Goal: Information Seeking & Learning: Learn about a topic

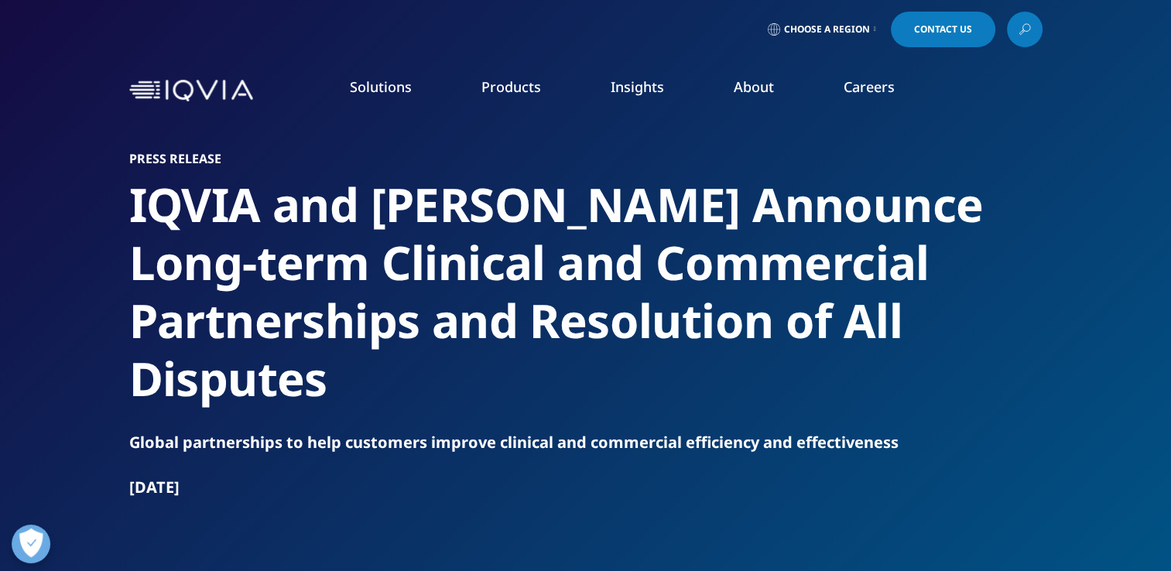
click at [868, 29] on link "Choose a Region" at bounding box center [821, 30] width 115 height 36
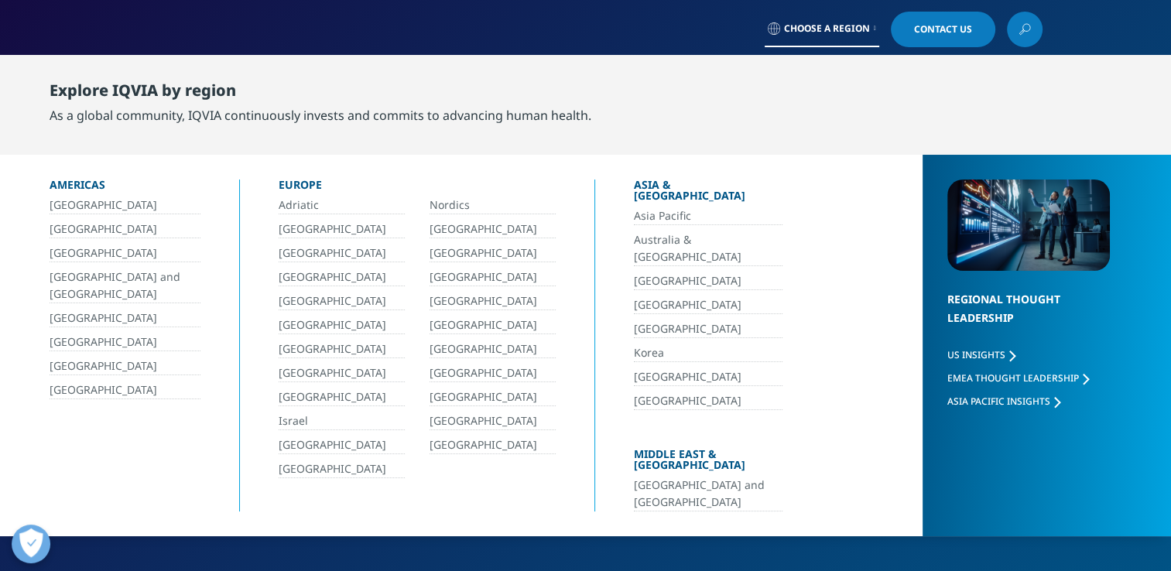
click at [645, 320] on link "[GEOGRAPHIC_DATA]" at bounding box center [708, 329] width 149 height 18
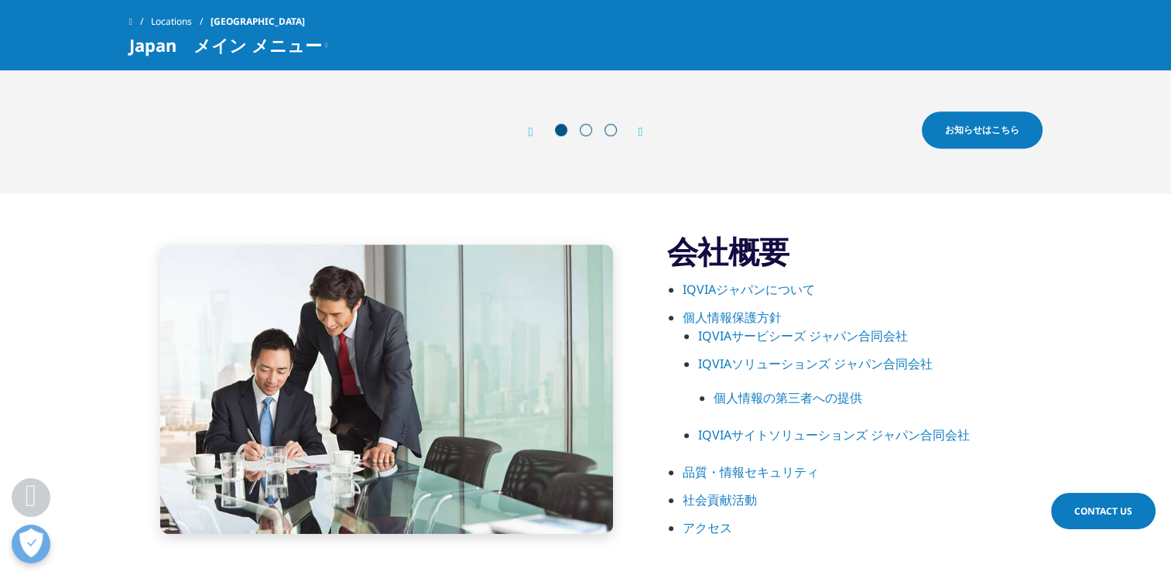
scroll to position [696, 0]
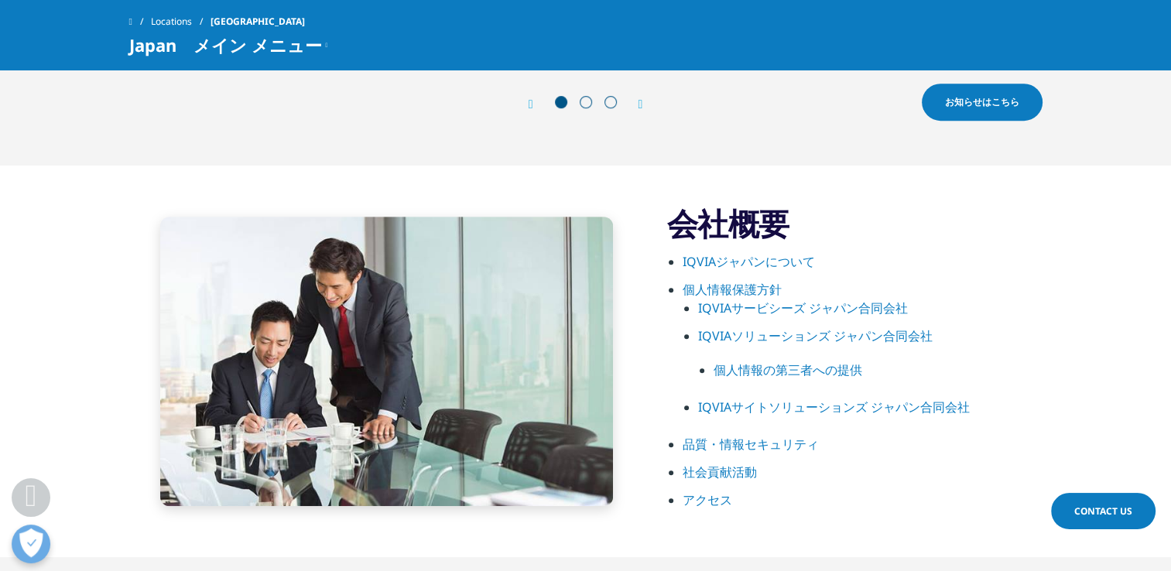
click at [745, 311] on link "IQVIAサービシーズ ジャパン合同会社" at bounding box center [803, 307] width 210 height 17
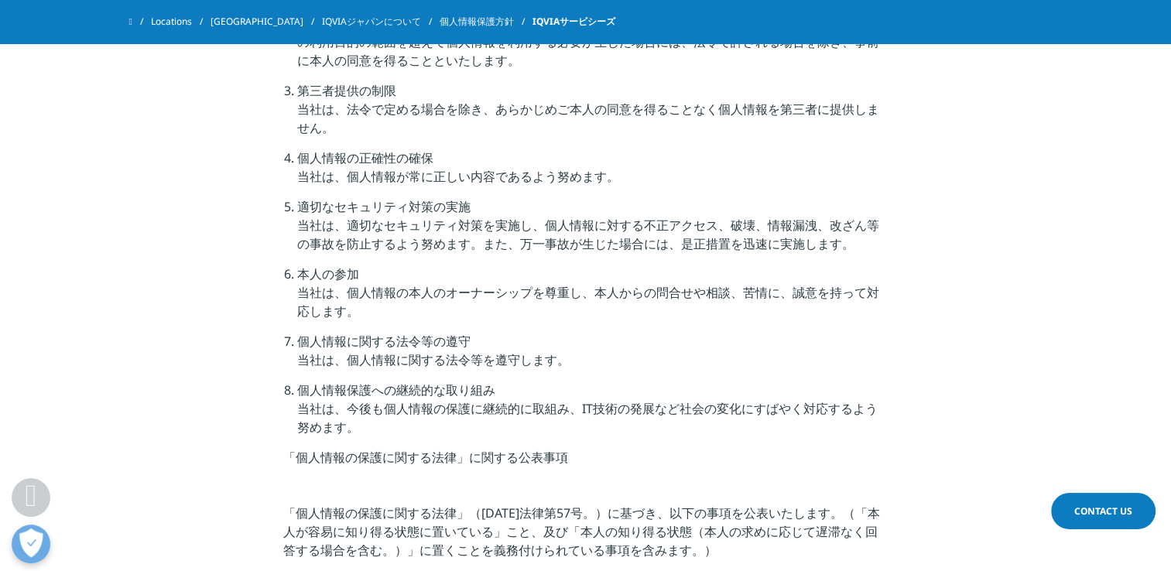
scroll to position [638, 0]
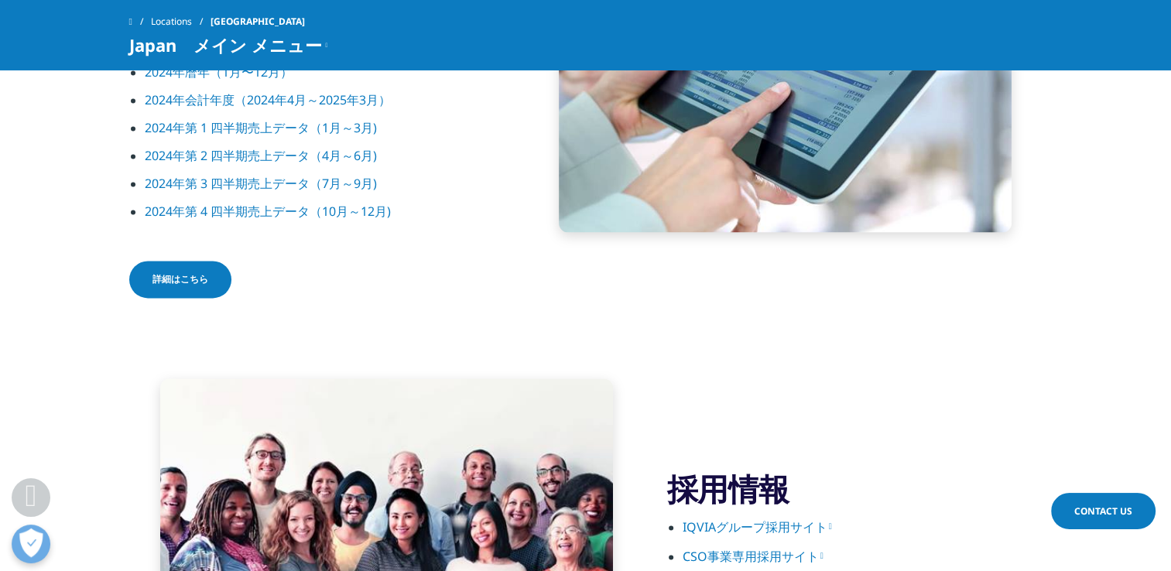
scroll to position [2399, 0]
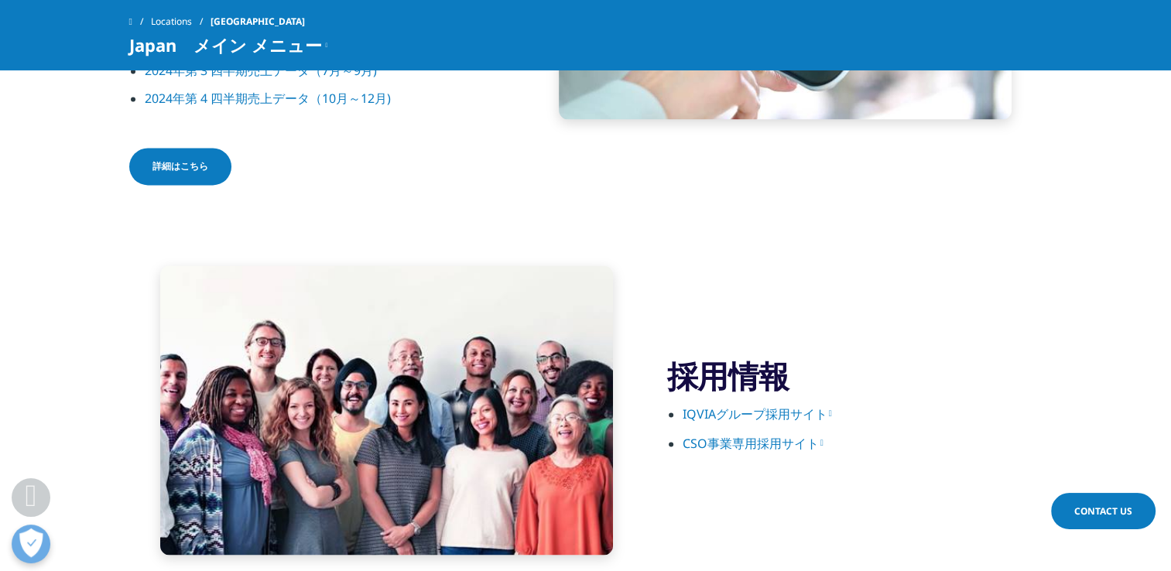
click at [737, 443] on link "CSO事業専用採用サイト" at bounding box center [752, 443] width 141 height 17
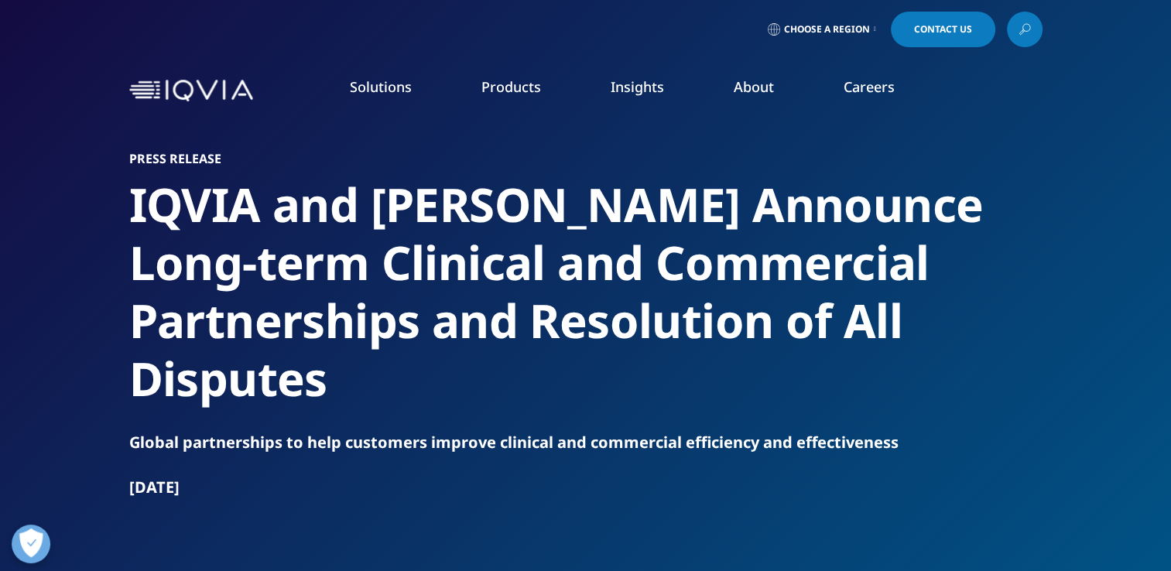
click at [829, 26] on span "Choose a Region" at bounding box center [827, 29] width 86 height 12
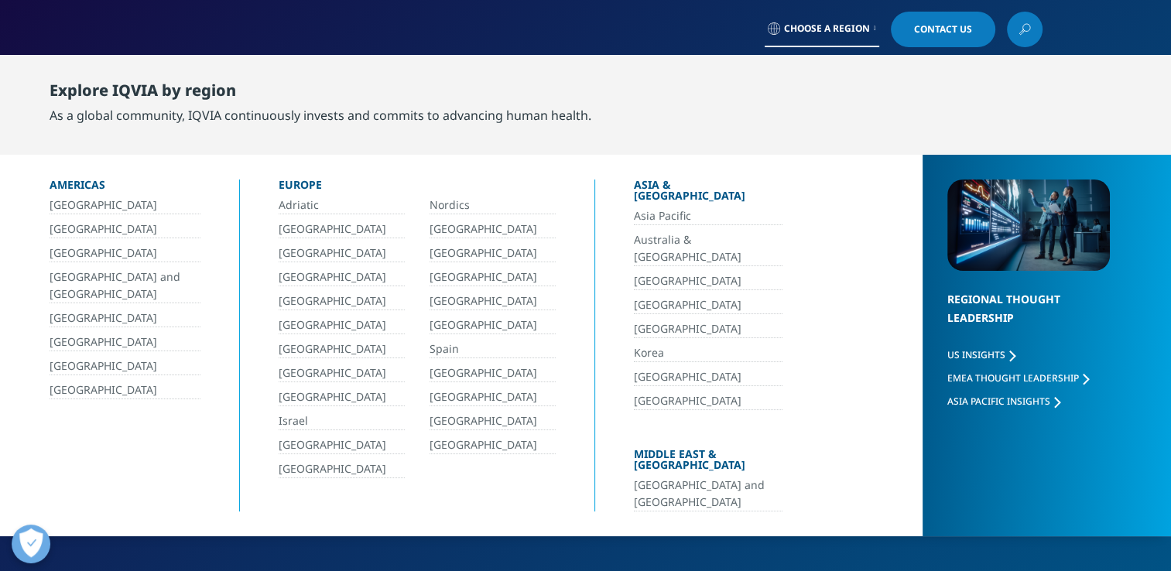
click at [659, 320] on link "[GEOGRAPHIC_DATA]" at bounding box center [708, 329] width 149 height 18
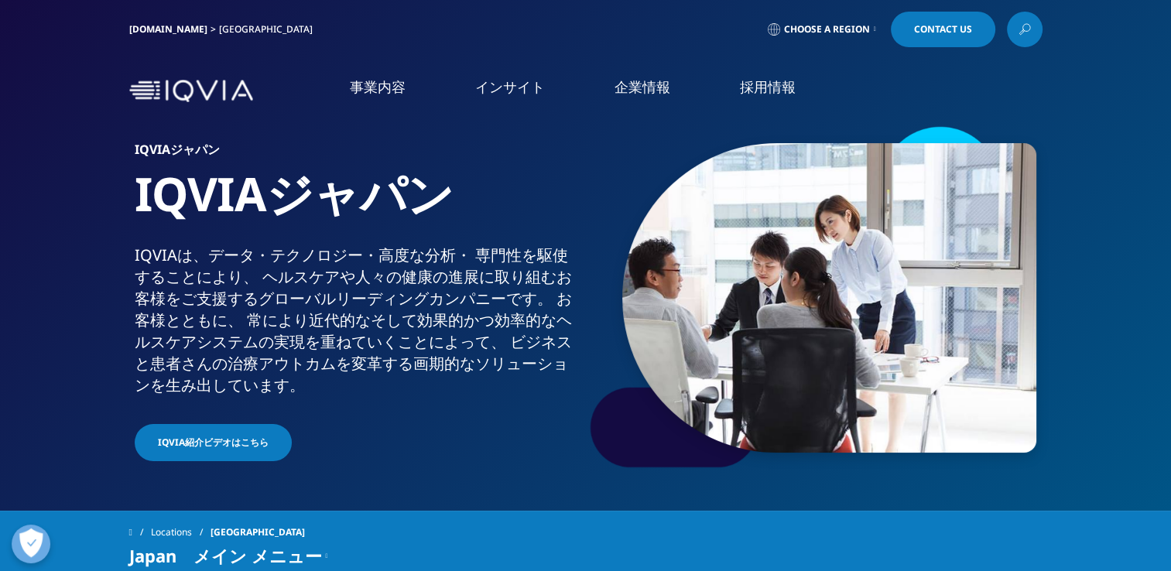
click at [56, 453] on link "CSO事業" at bounding box center [62, 449] width 46 height 16
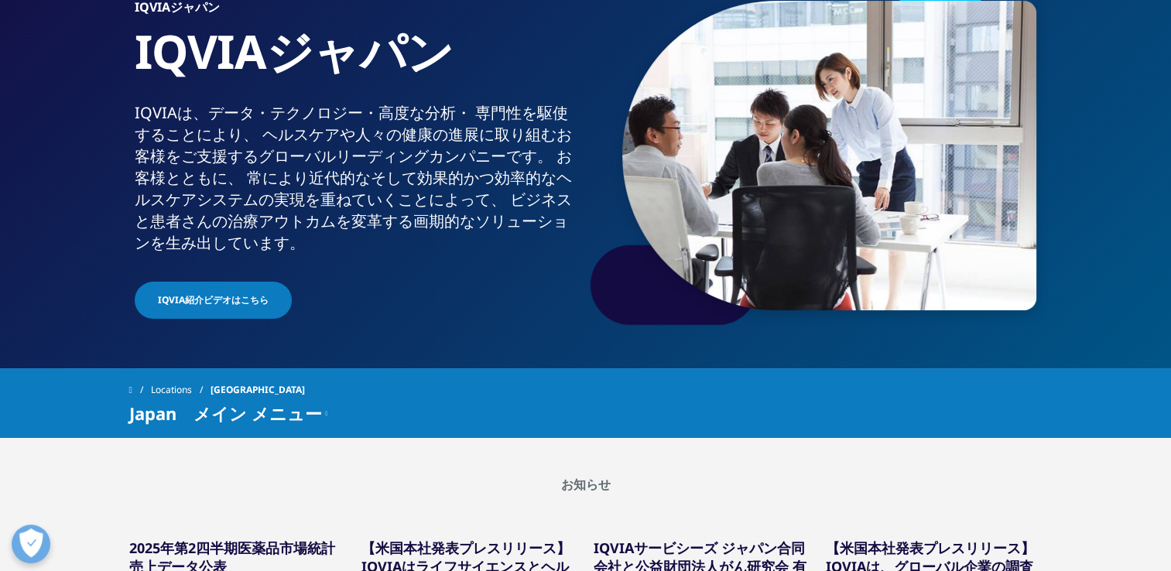
scroll to position [155, 0]
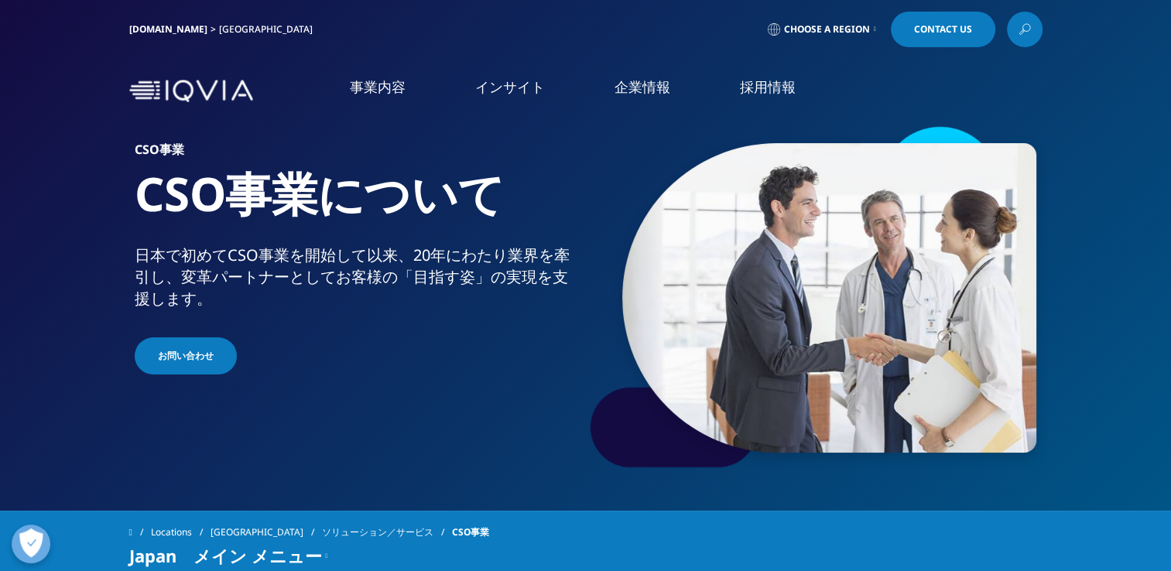
click at [64, 447] on link "CSO事業" at bounding box center [62, 449] width 46 height 16
click at [470, 391] on link "概要" at bounding box center [458, 392] width 234 height 42
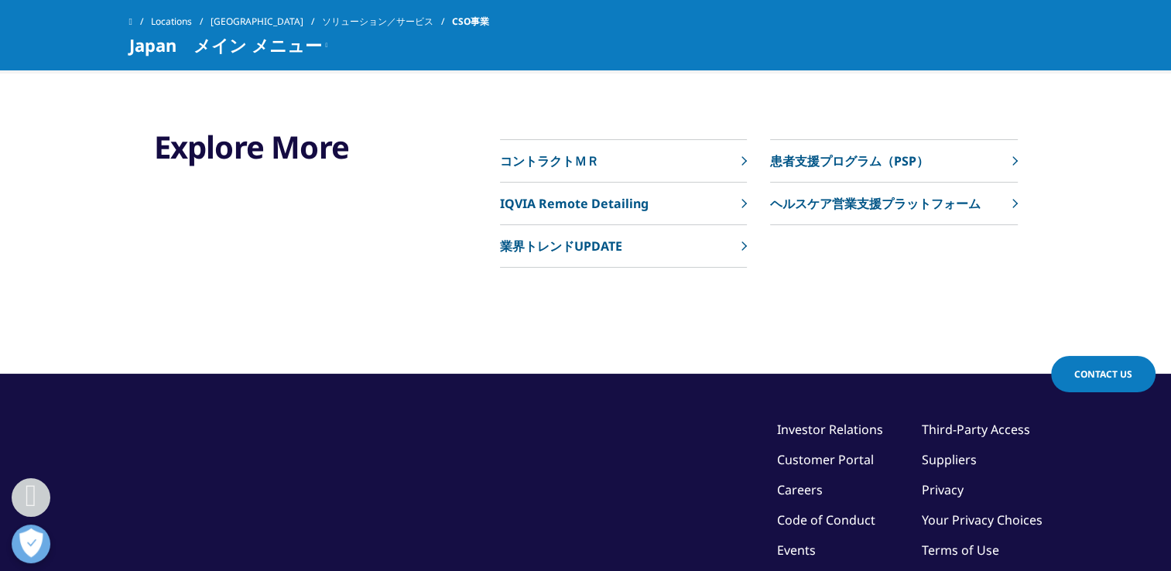
scroll to position [4256, 0]
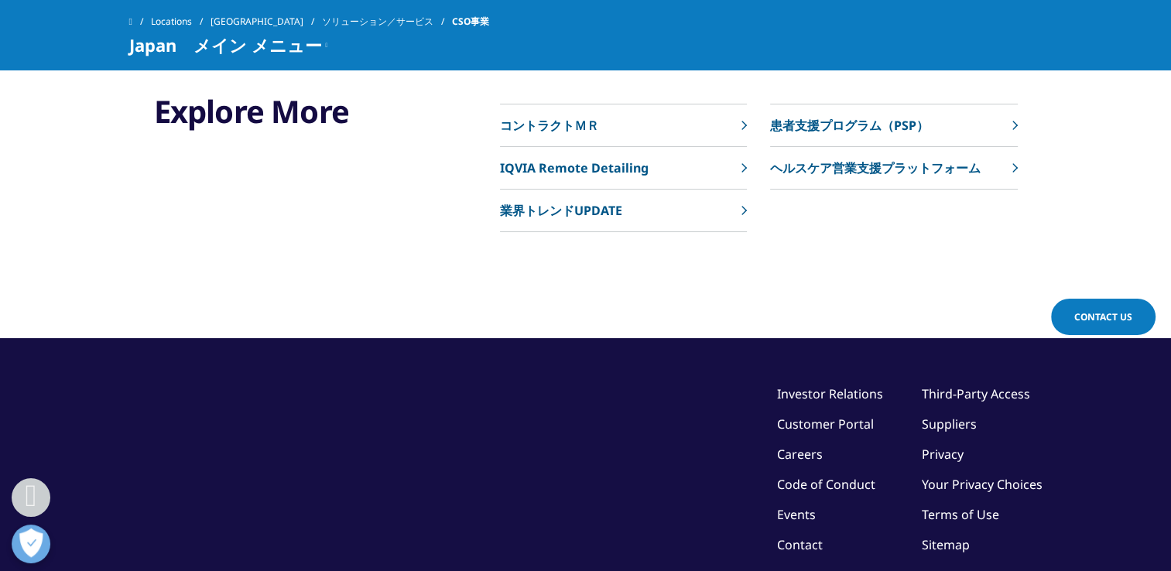
click at [848, 166] on p "ヘルスケア営業支援プラットフォーム" at bounding box center [875, 168] width 210 height 19
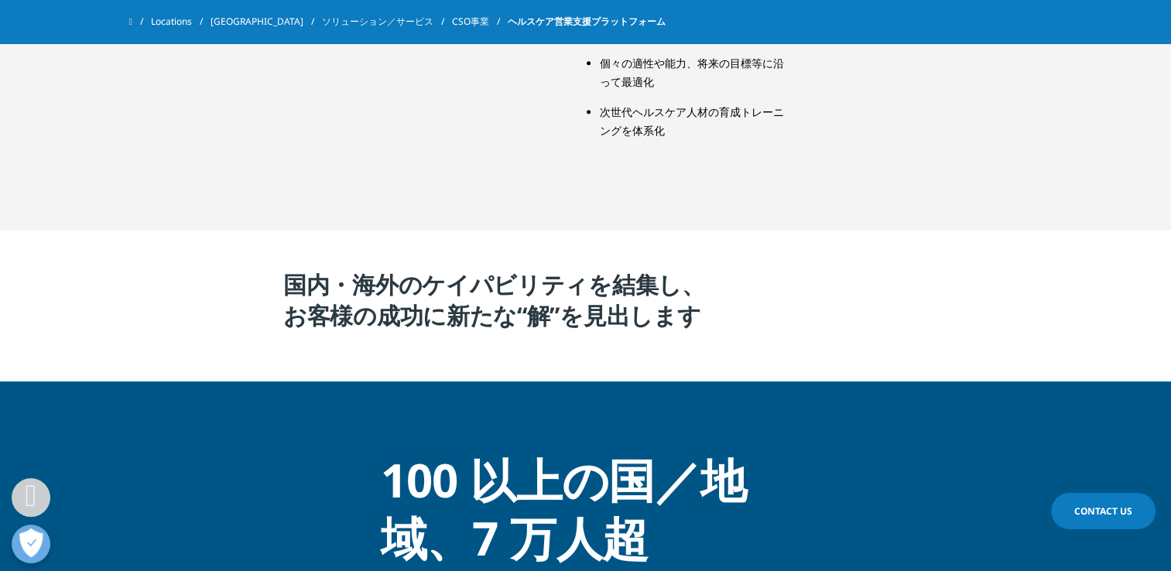
scroll to position [1959, 0]
